Goal: Transaction & Acquisition: Purchase product/service

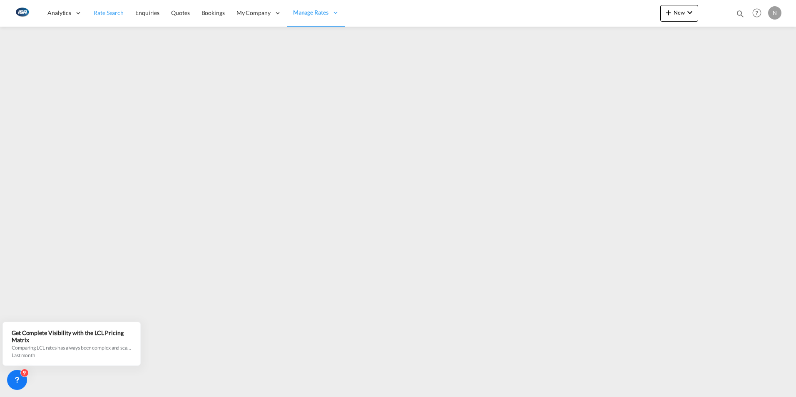
click at [101, 12] on span "Rate Search" at bounding box center [109, 12] width 30 height 7
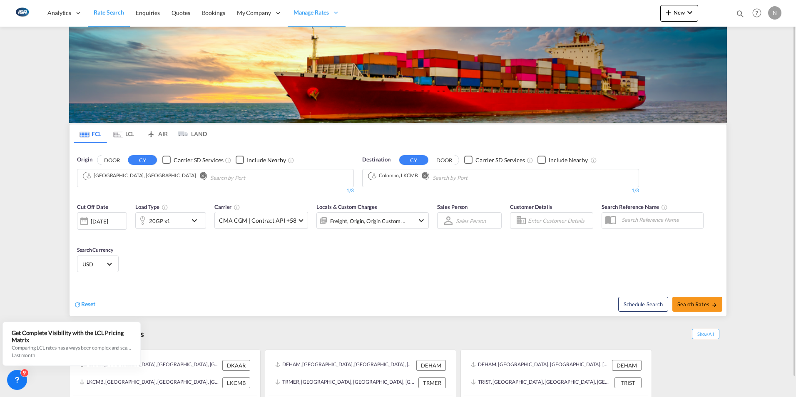
click at [200, 174] on md-icon "Remove" at bounding box center [203, 175] width 6 height 6
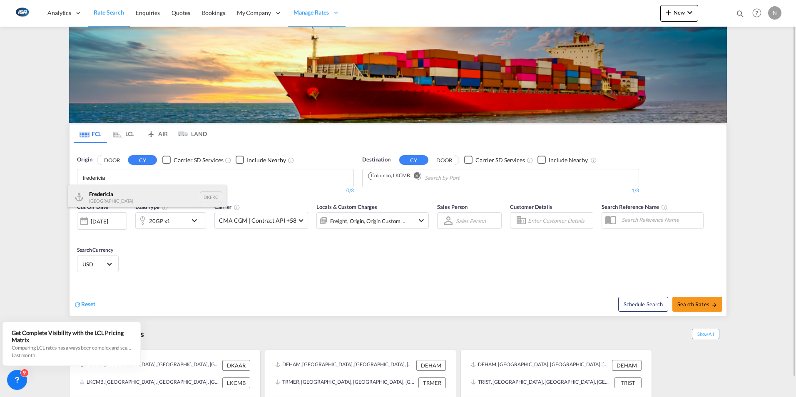
type input "fredericia"
click at [95, 198] on div "Fredericia [GEOGRAPHIC_DATA] DKFRC" at bounding box center [147, 197] width 158 height 25
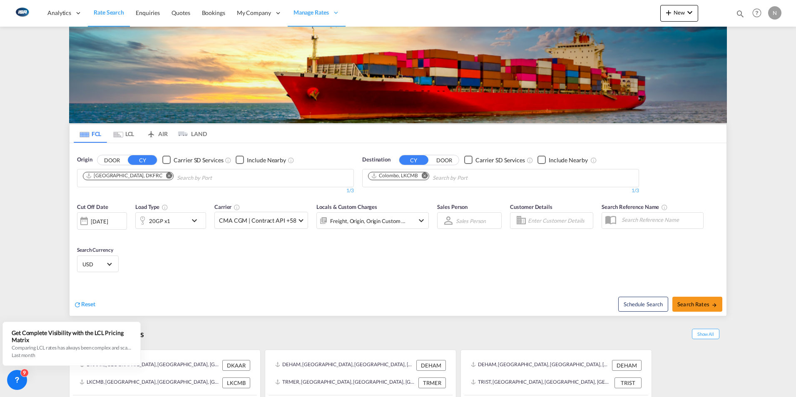
click at [166, 177] on md-icon "Remove" at bounding box center [169, 175] width 6 height 6
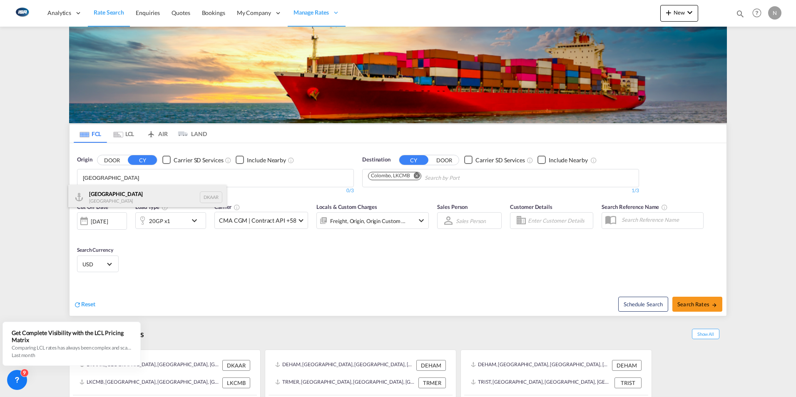
type input "[GEOGRAPHIC_DATA]"
click at [96, 197] on div "Aarhus [GEOGRAPHIC_DATA] DKAAR" at bounding box center [147, 197] width 158 height 25
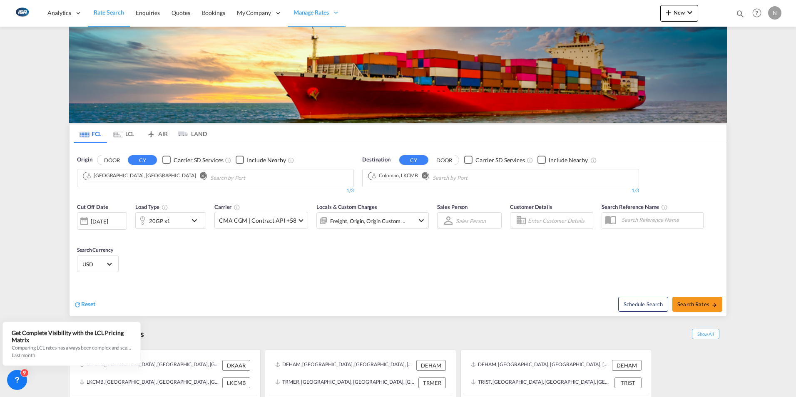
click at [425, 176] on md-icon "Remove" at bounding box center [425, 175] width 6 height 6
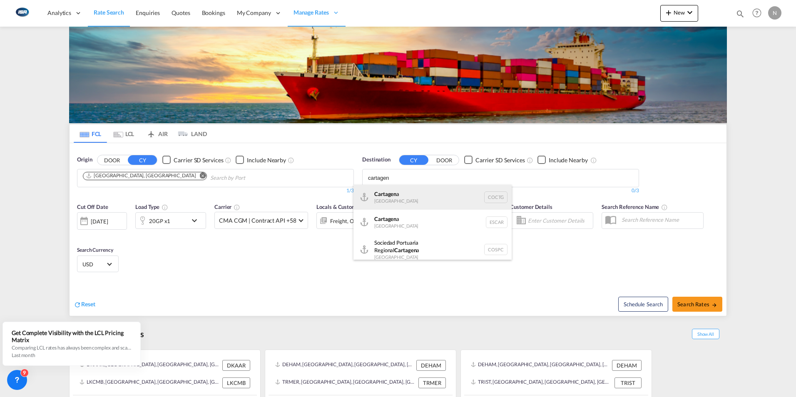
type input "cartagen"
click at [383, 205] on div "Cartagen a [GEOGRAPHIC_DATA] COCTG" at bounding box center [433, 197] width 158 height 25
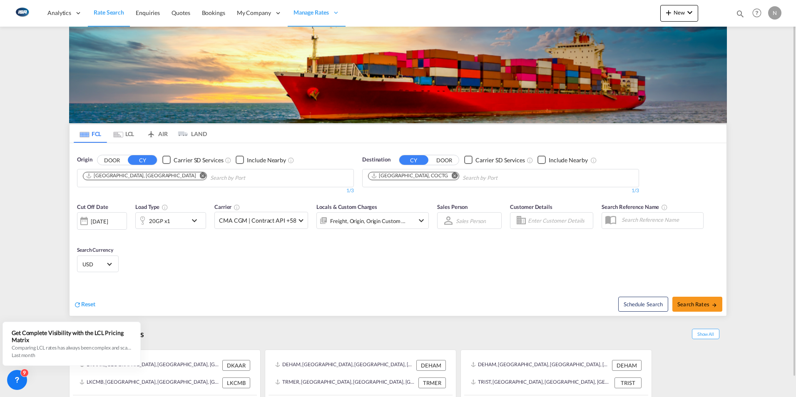
click at [194, 220] on md-icon "icon-chevron-down" at bounding box center [196, 221] width 14 height 10
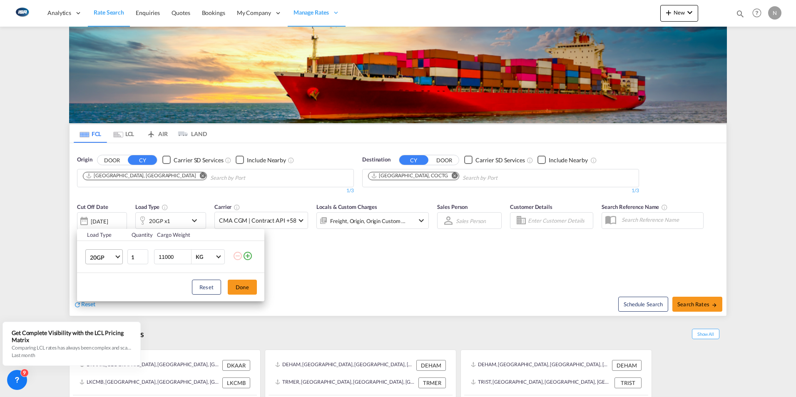
click at [117, 258] on md-select-value "20GP" at bounding box center [105, 257] width 33 height 14
click at [97, 298] on div "40HC" at bounding box center [97, 297] width 15 height 8
drag, startPoint x: 176, startPoint y: 259, endPoint x: 128, endPoint y: 260, distance: 48.3
click at [128, 260] on tr "40HC 1 11000 KG KG" at bounding box center [170, 257] width 187 height 32
type input "28000"
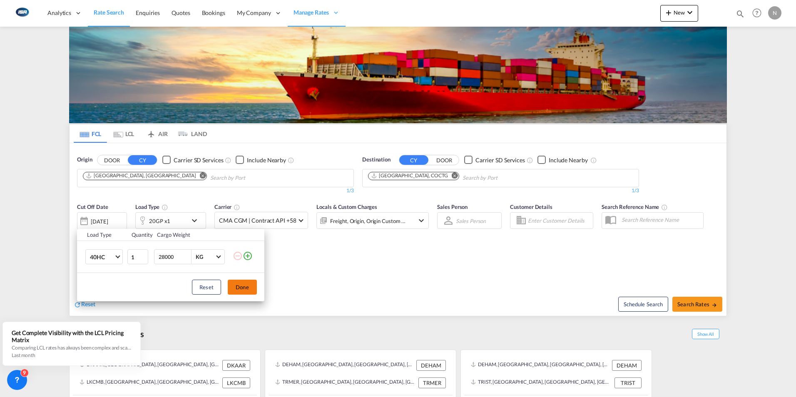
click at [242, 284] on button "Done" at bounding box center [242, 287] width 29 height 15
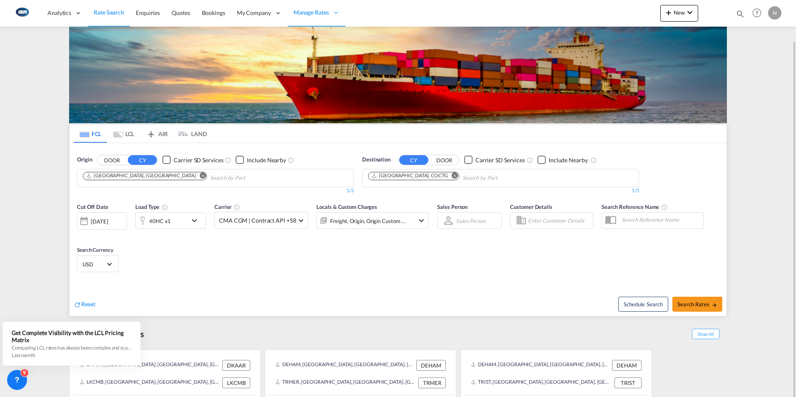
scroll to position [20, 0]
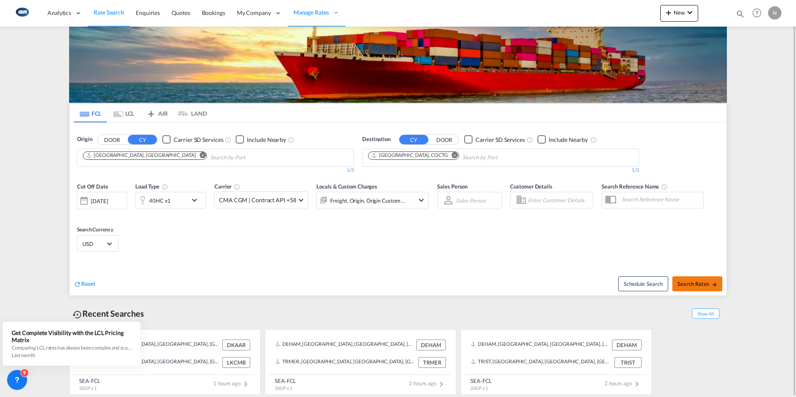
click at [691, 282] on span "Search Rates" at bounding box center [697, 284] width 40 height 7
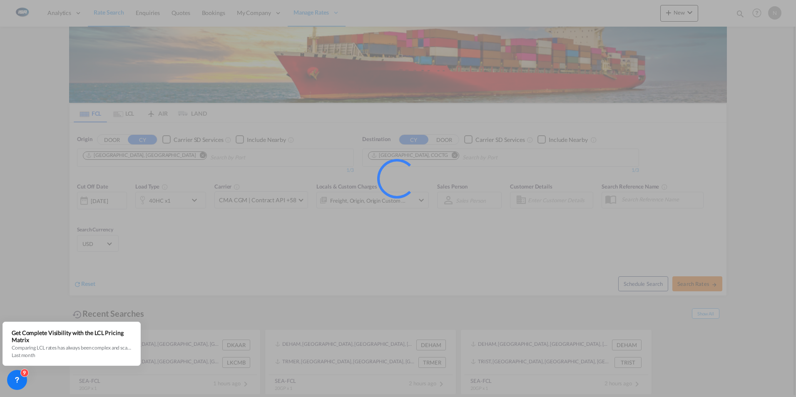
type input "DKAAR to COCTG / [DATE]"
